Goal: Transaction & Acquisition: Book appointment/travel/reservation

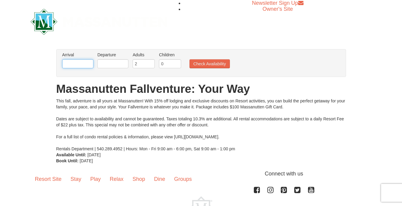
click at [89, 67] on input "text" at bounding box center [77, 63] width 31 height 9
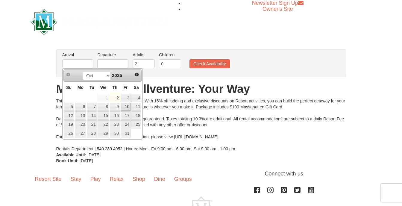
click at [127, 106] on link "10" at bounding box center [126, 107] width 10 height 8
type input "[DATE]"
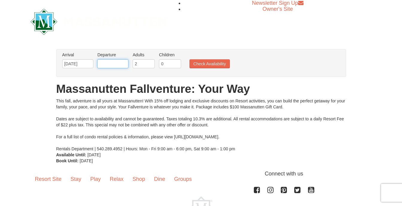
click at [120, 66] on input "text" at bounding box center [112, 63] width 31 height 9
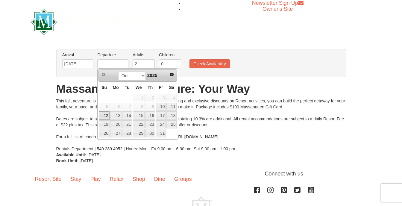
click at [103, 117] on link "12" at bounding box center [104, 115] width 10 height 8
type input "[DATE]"
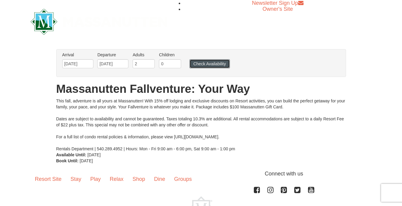
click at [205, 61] on button "Check Availability" at bounding box center [209, 63] width 40 height 9
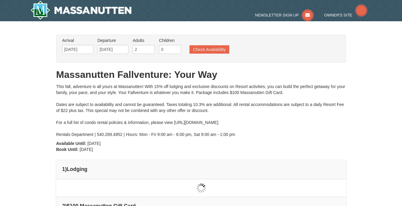
type input "[DATE]"
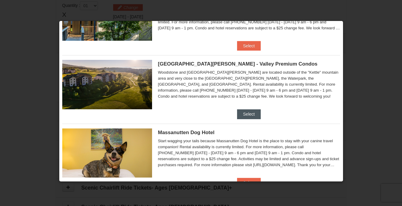
scroll to position [273, 0]
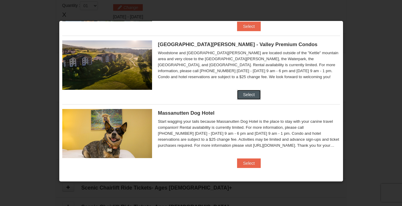
click at [243, 94] on button "Select" at bounding box center [249, 95] width 24 height 10
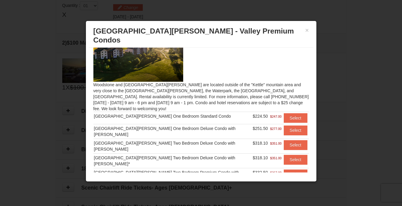
scroll to position [20, 0]
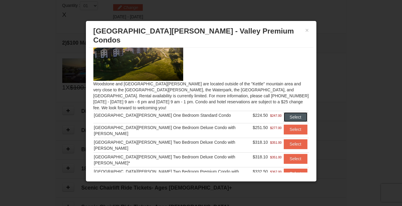
click at [284, 112] on button "Select" at bounding box center [296, 117] width 24 height 10
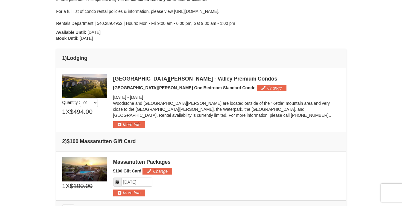
scroll to position [0, 0]
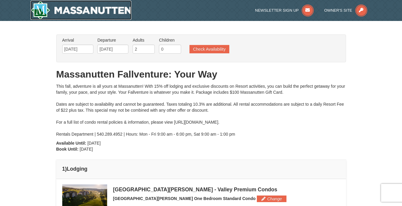
click at [69, 18] on img at bounding box center [81, 10] width 101 height 19
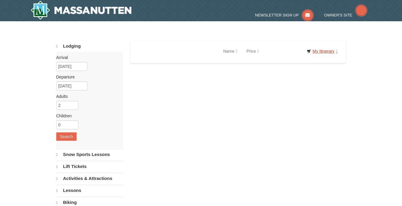
select select "10"
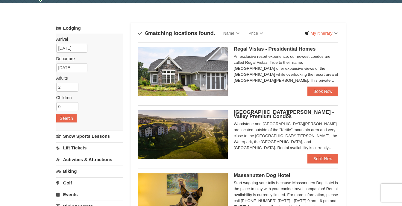
scroll to position [87, 0]
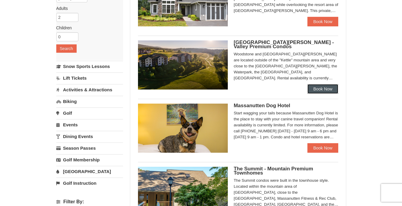
click at [320, 85] on link "Book Now" at bounding box center [322, 89] width 31 height 10
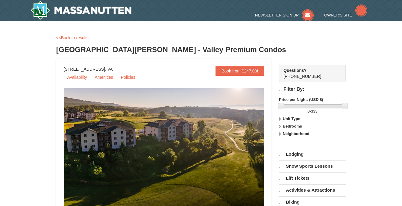
select select "10"
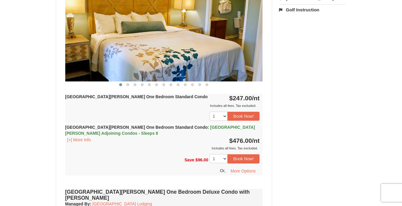
scroll to position [277, 0]
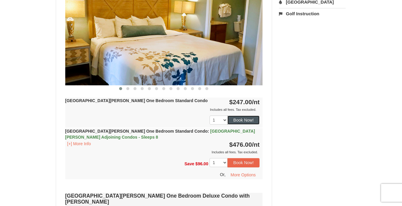
click at [247, 118] on button "Book Now!" at bounding box center [243, 119] width 32 height 9
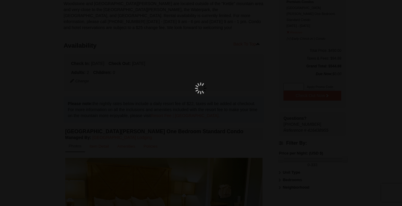
scroll to position [58, 0]
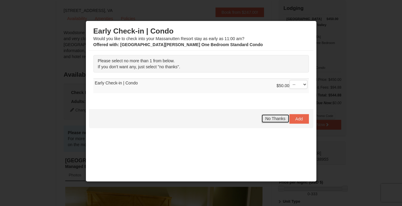
click at [273, 118] on span "No Thanks" at bounding box center [275, 118] width 20 height 5
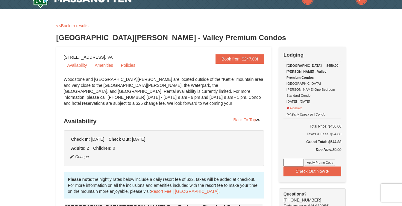
scroll to position [0, 0]
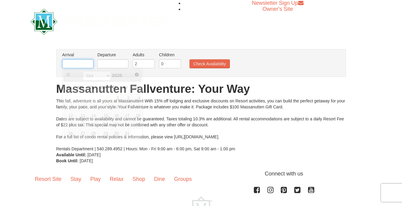
click at [75, 66] on input "text" at bounding box center [77, 63] width 31 height 9
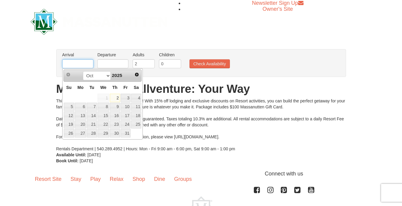
type input "[DATE]"
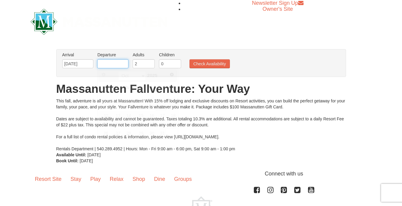
click at [116, 65] on input "text" at bounding box center [112, 63] width 31 height 9
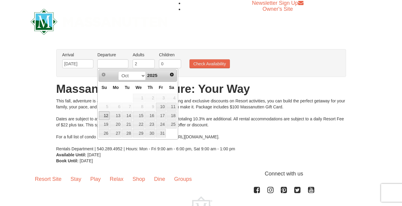
click at [105, 115] on link "12" at bounding box center [104, 115] width 10 height 8
type input "[DATE]"
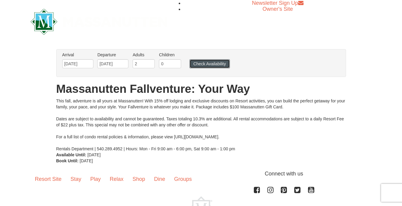
click at [205, 62] on button "Check Availability" at bounding box center [209, 63] width 40 height 9
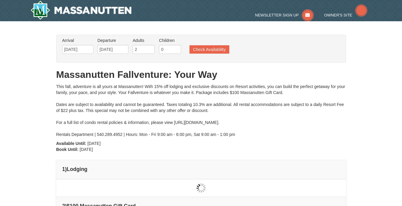
type input "[DATE]"
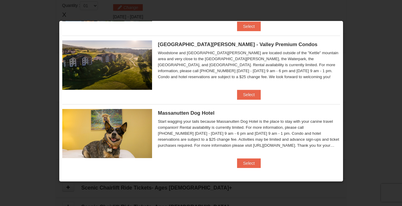
scroll to position [253, 0]
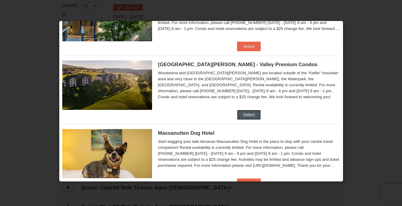
click at [238, 113] on button "Select" at bounding box center [249, 115] width 24 height 10
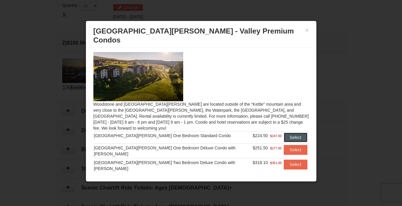
click at [284, 133] on button "Select" at bounding box center [296, 138] width 24 height 10
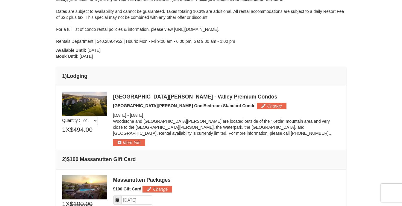
scroll to position [94, 0]
